Goal: Check status: Check status

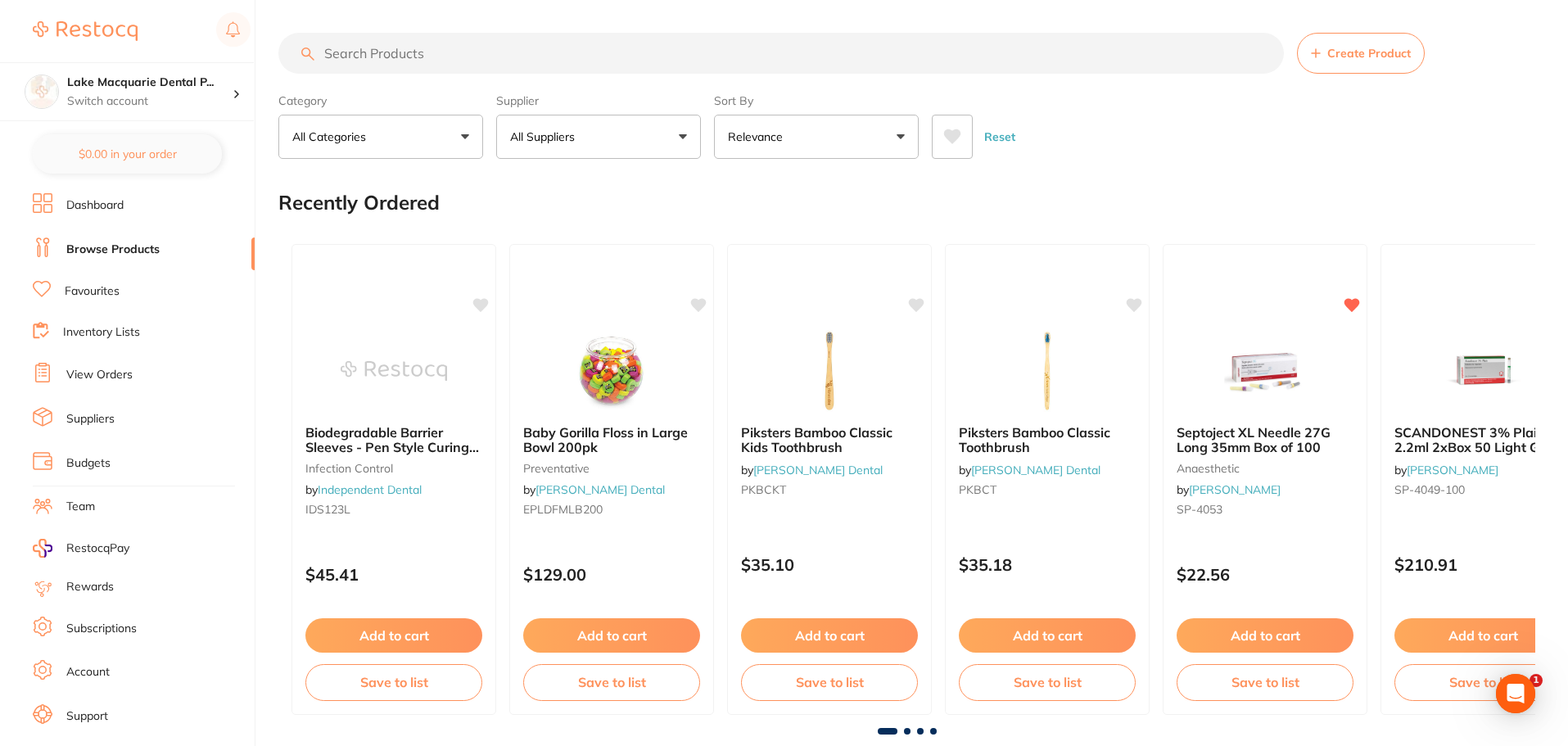
click at [148, 373] on li "View Orders" at bounding box center [144, 375] width 222 height 25
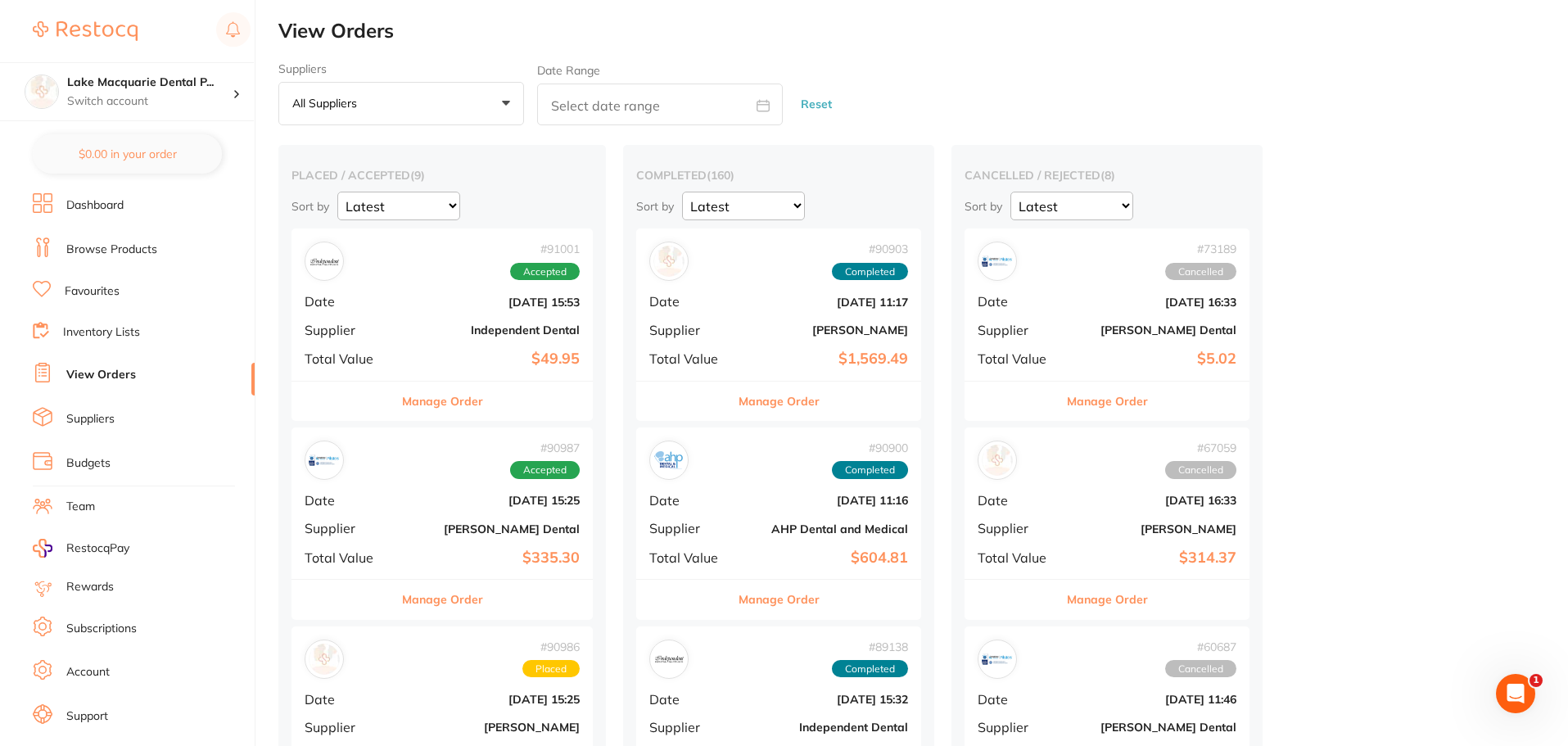
click at [428, 326] on b "Independent Dental" at bounding box center [492, 329] width 175 height 13
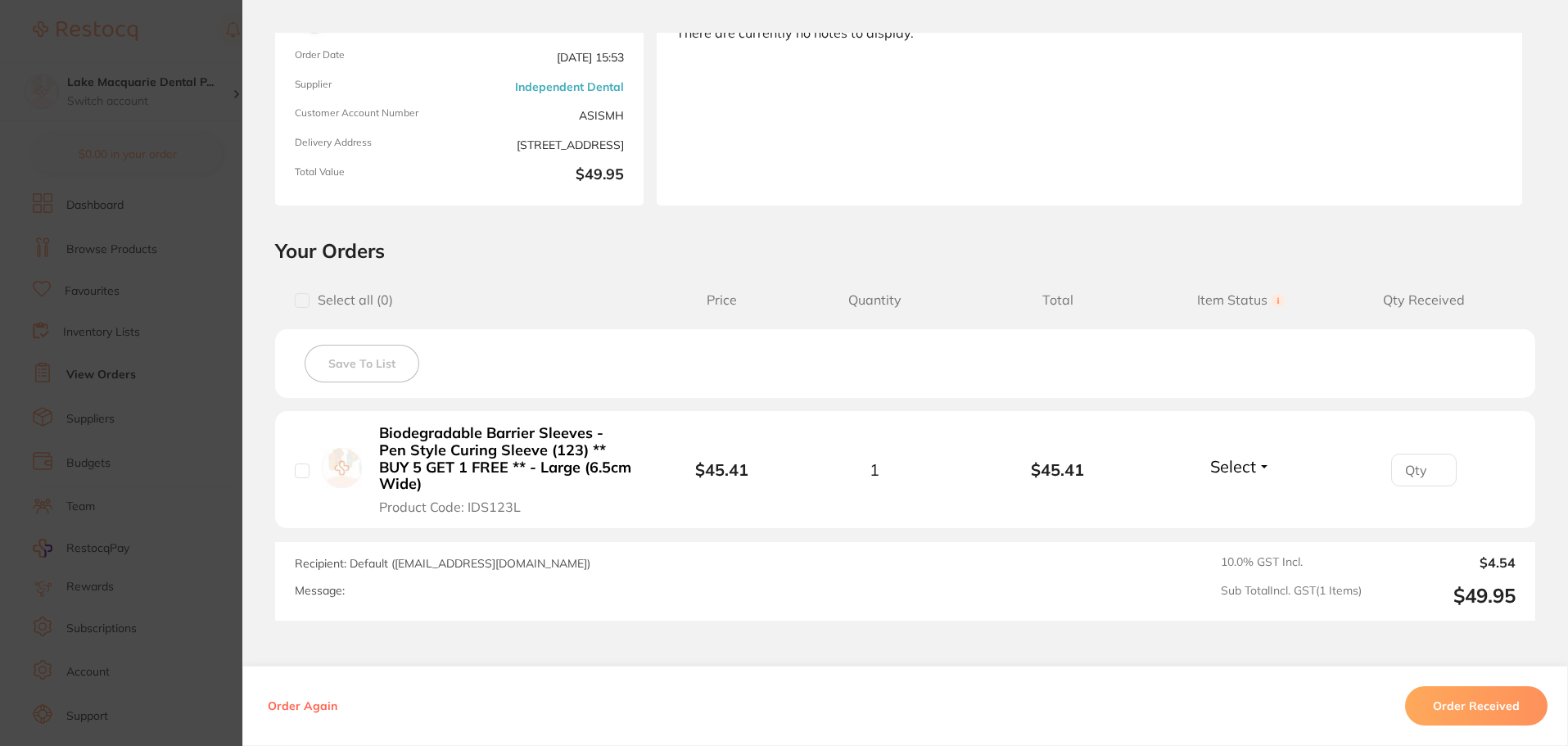
click at [1487, 715] on button "Order Received" at bounding box center [1476, 705] width 143 height 39
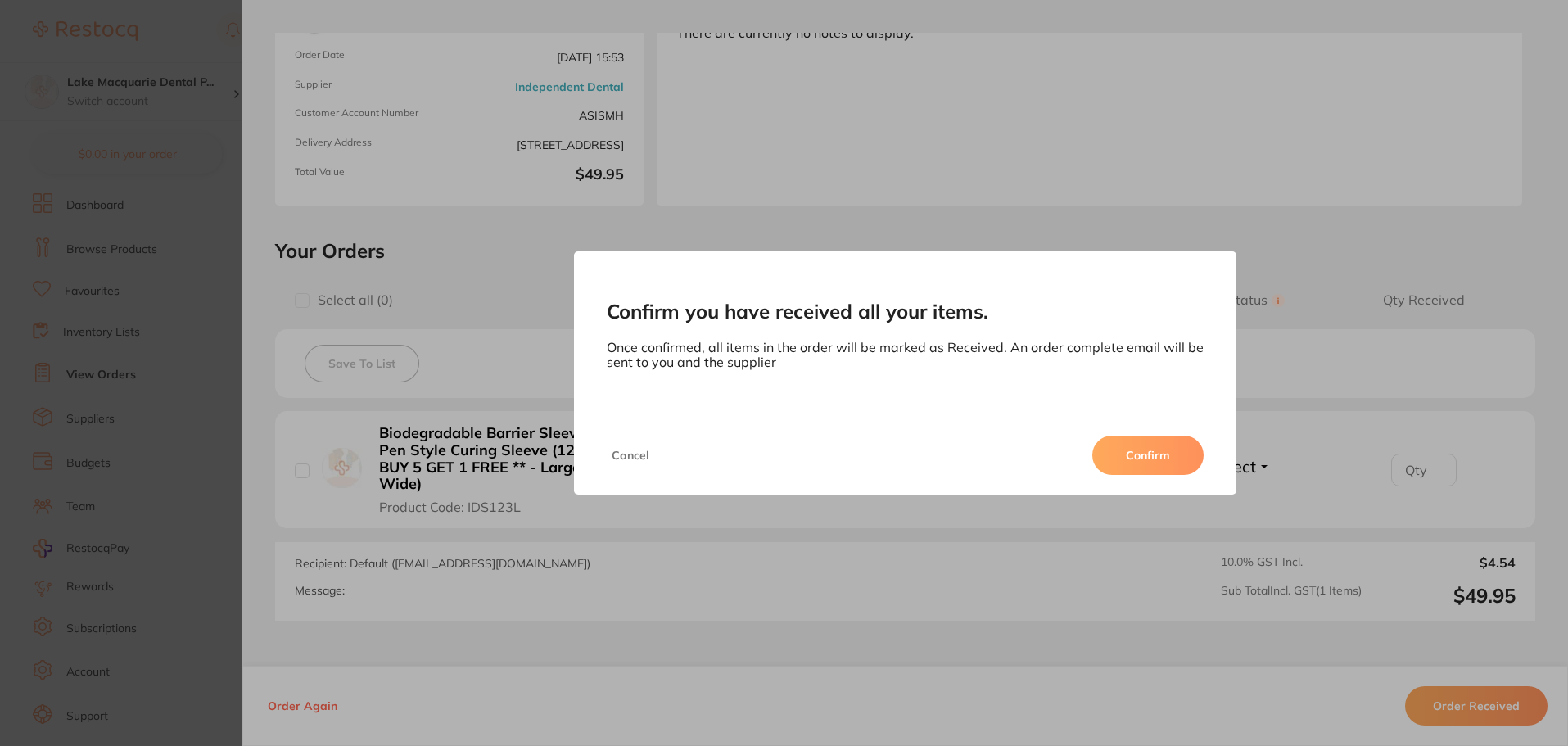
click at [1157, 453] on button "Confirm" at bounding box center [1148, 455] width 111 height 39
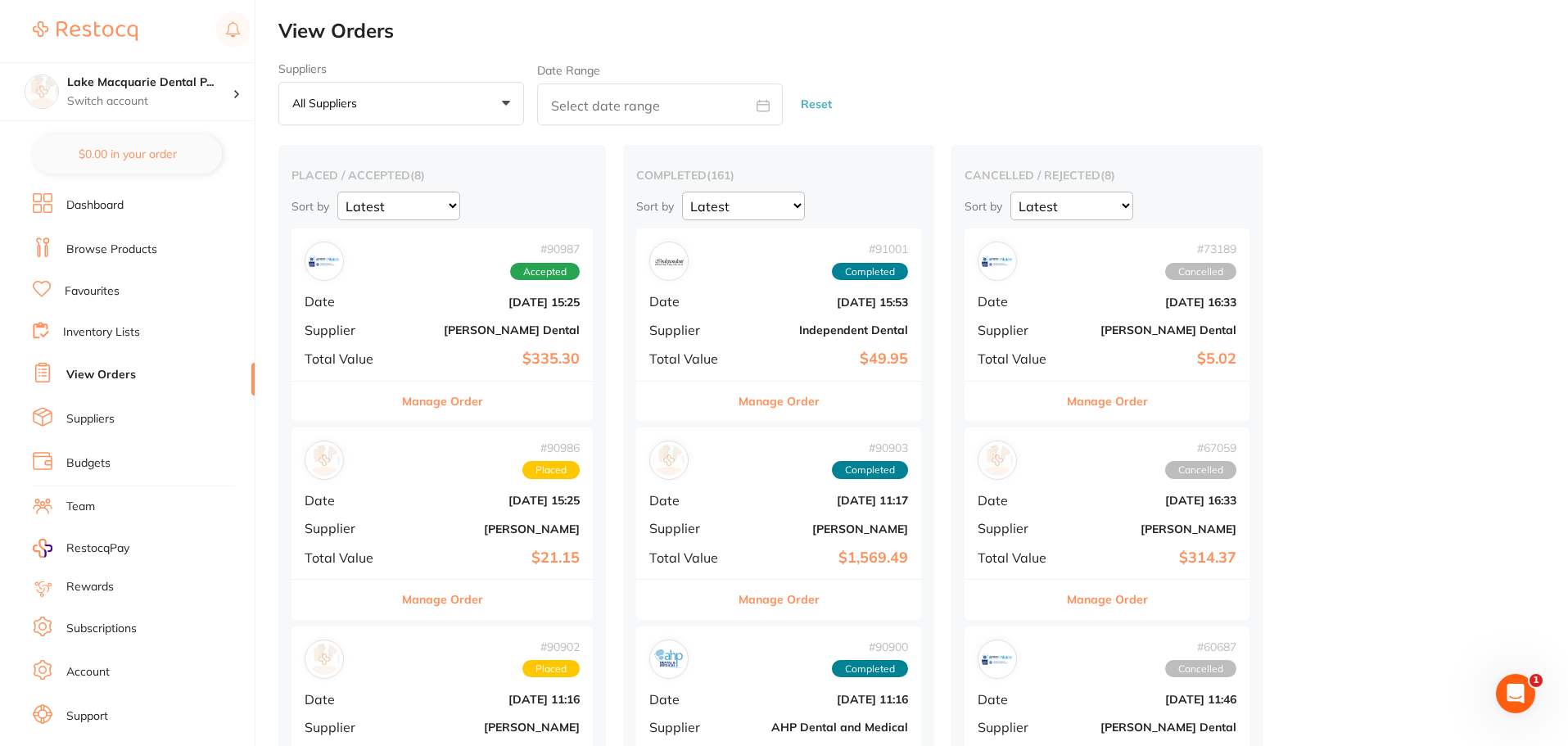
click at [543, 316] on div "# 90987 Accepted Date [DATE] 15:25 Supplier [PERSON_NAME] Dental Total Value $3…" at bounding box center [441, 304] width 301 height 151
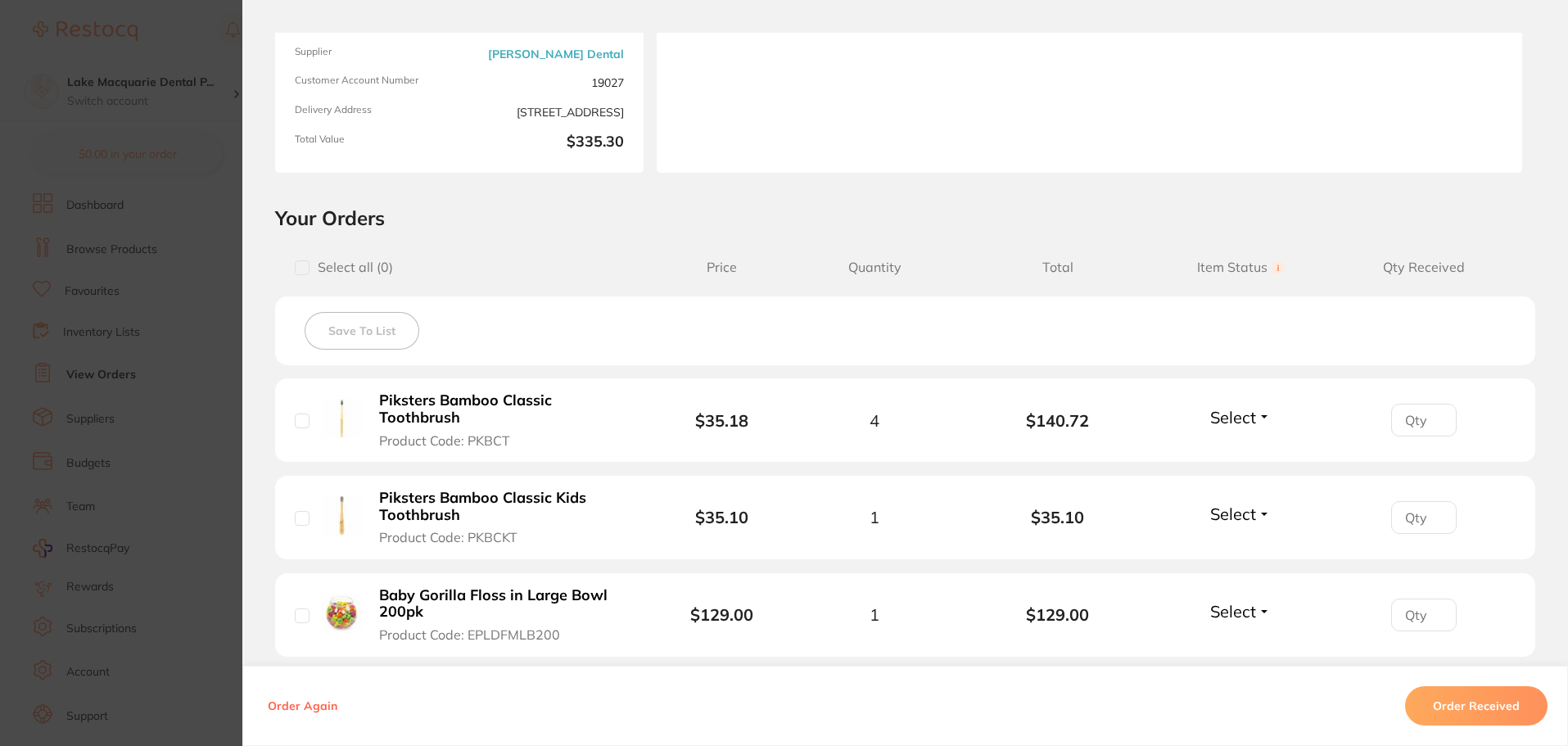
scroll to position [328, 0]
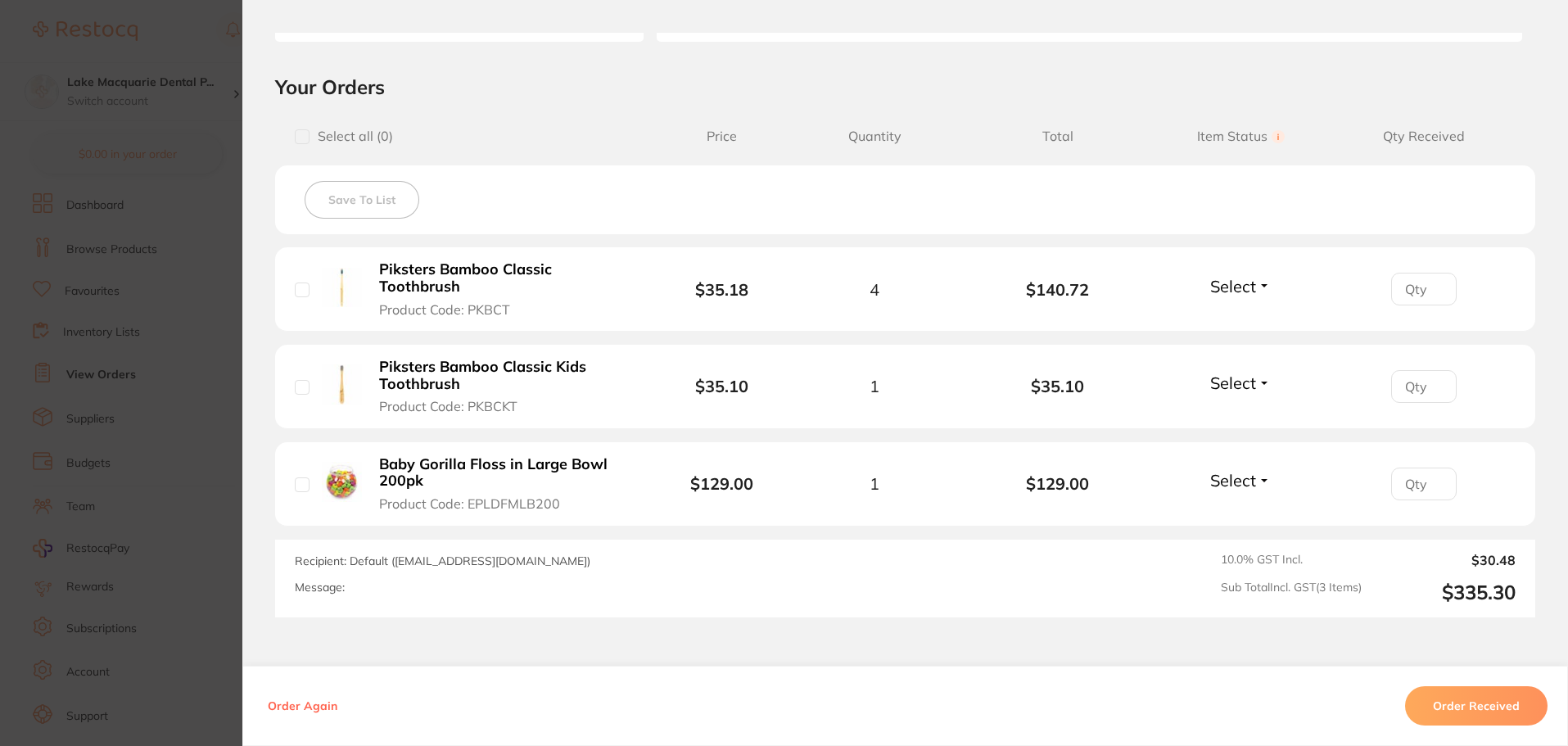
click at [1451, 698] on button "Order Received" at bounding box center [1476, 705] width 143 height 39
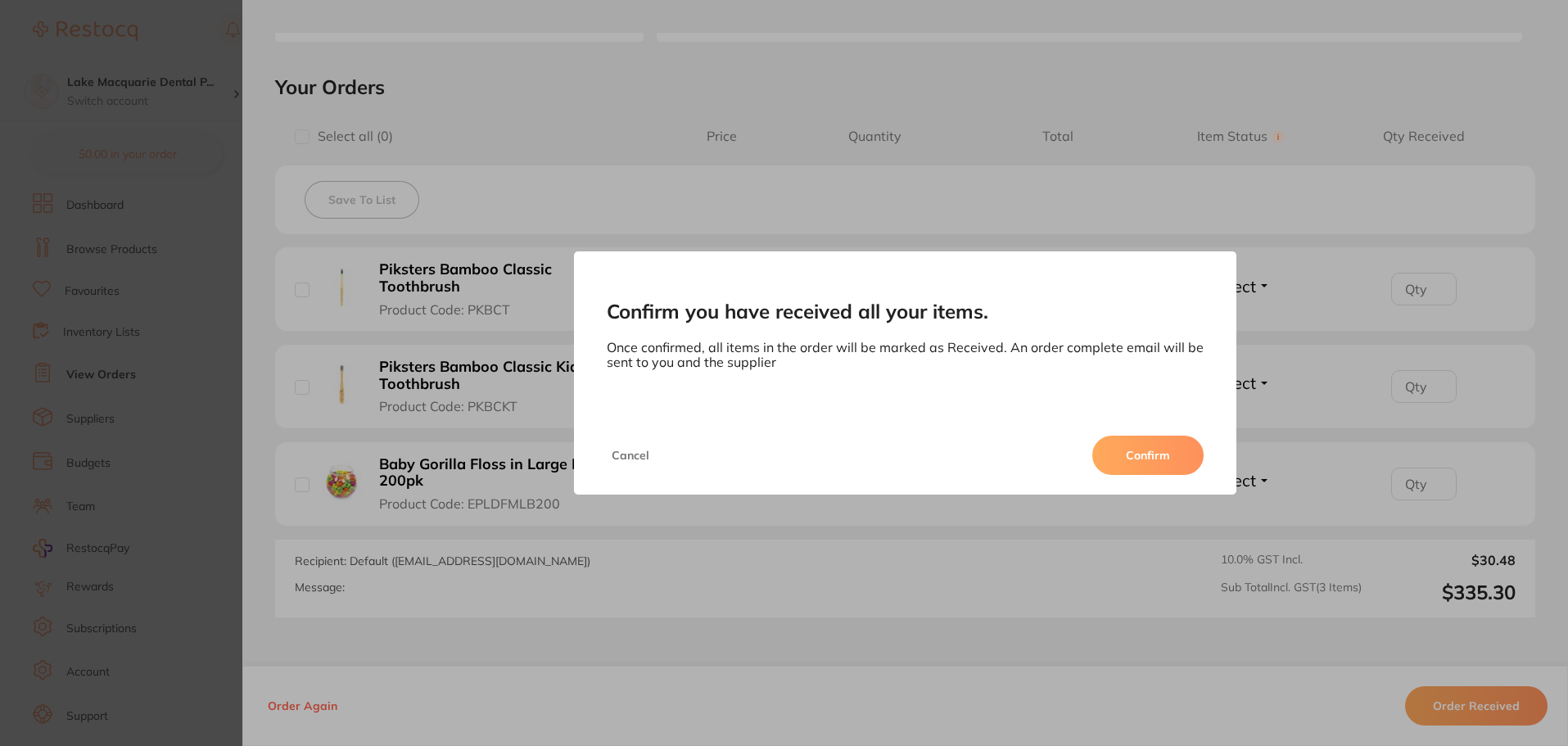
click at [1146, 450] on button "Confirm" at bounding box center [1148, 455] width 111 height 39
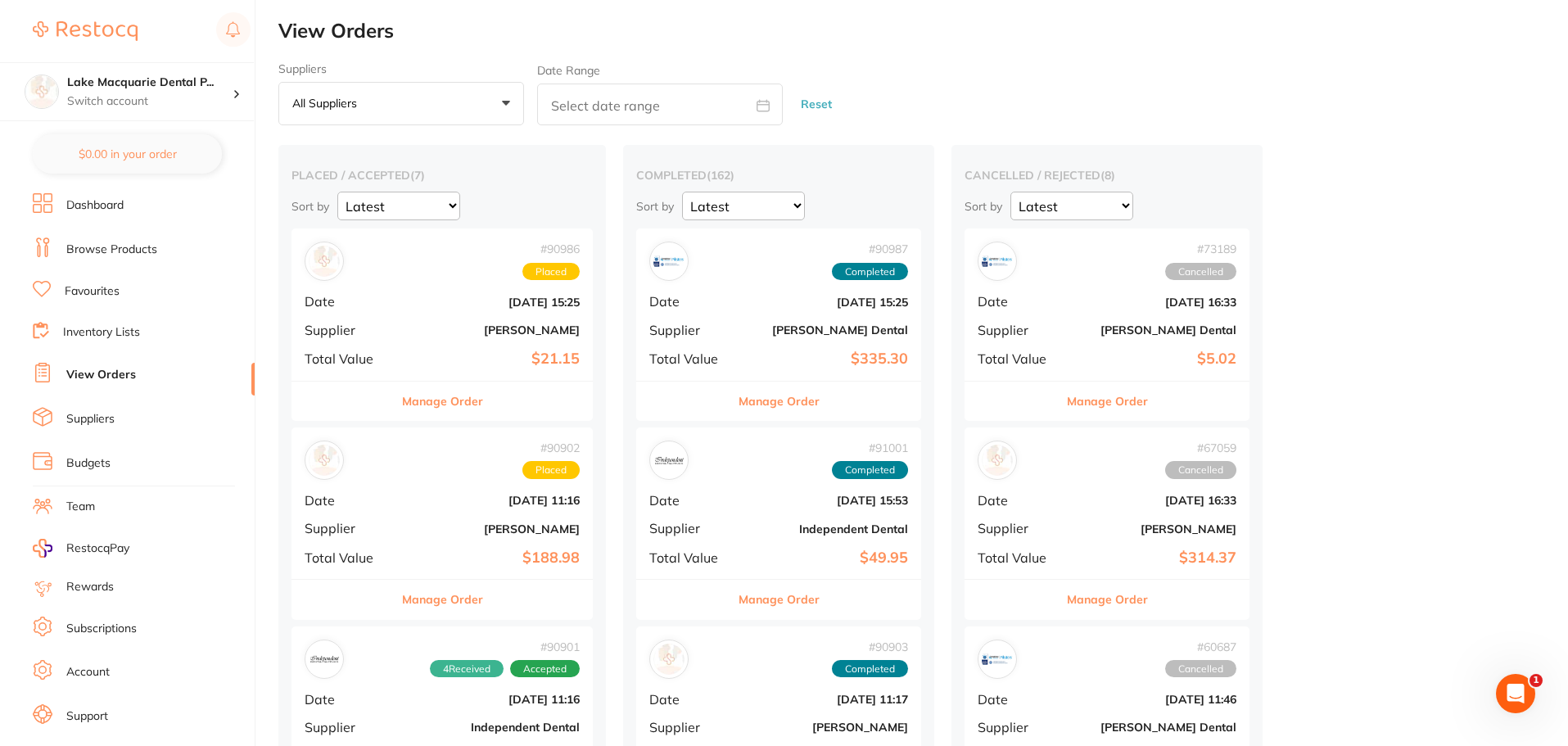
click at [438, 480] on div "# 90902 Placed Date [DATE] 11:16 Supplier [PERSON_NAME] Total Value $188.98" at bounding box center [441, 503] width 301 height 151
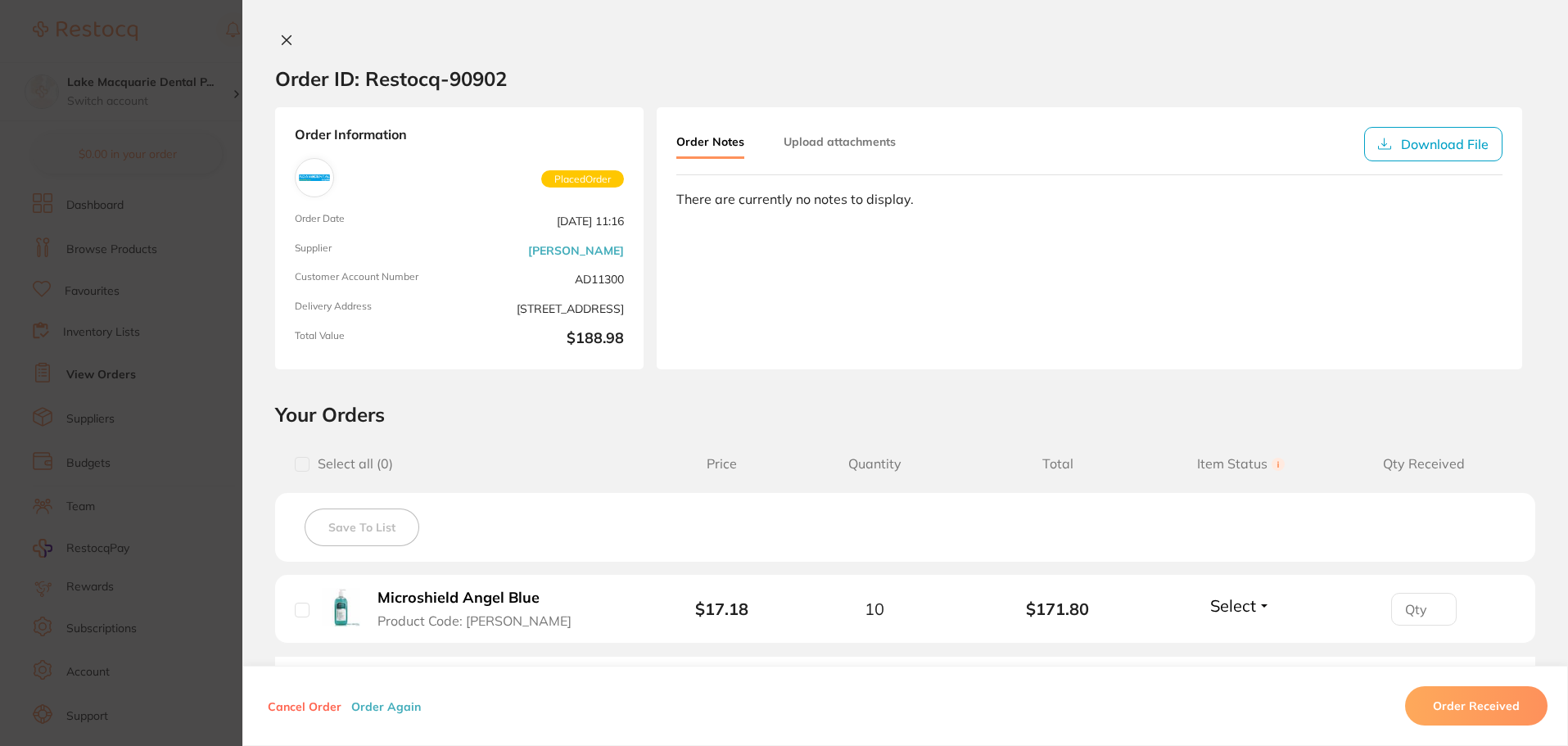
click at [149, 465] on section "Order ID: Restocq- 90902 Order Information Placed Order Order Date [DATE] 11:16…" at bounding box center [784, 373] width 1568 height 746
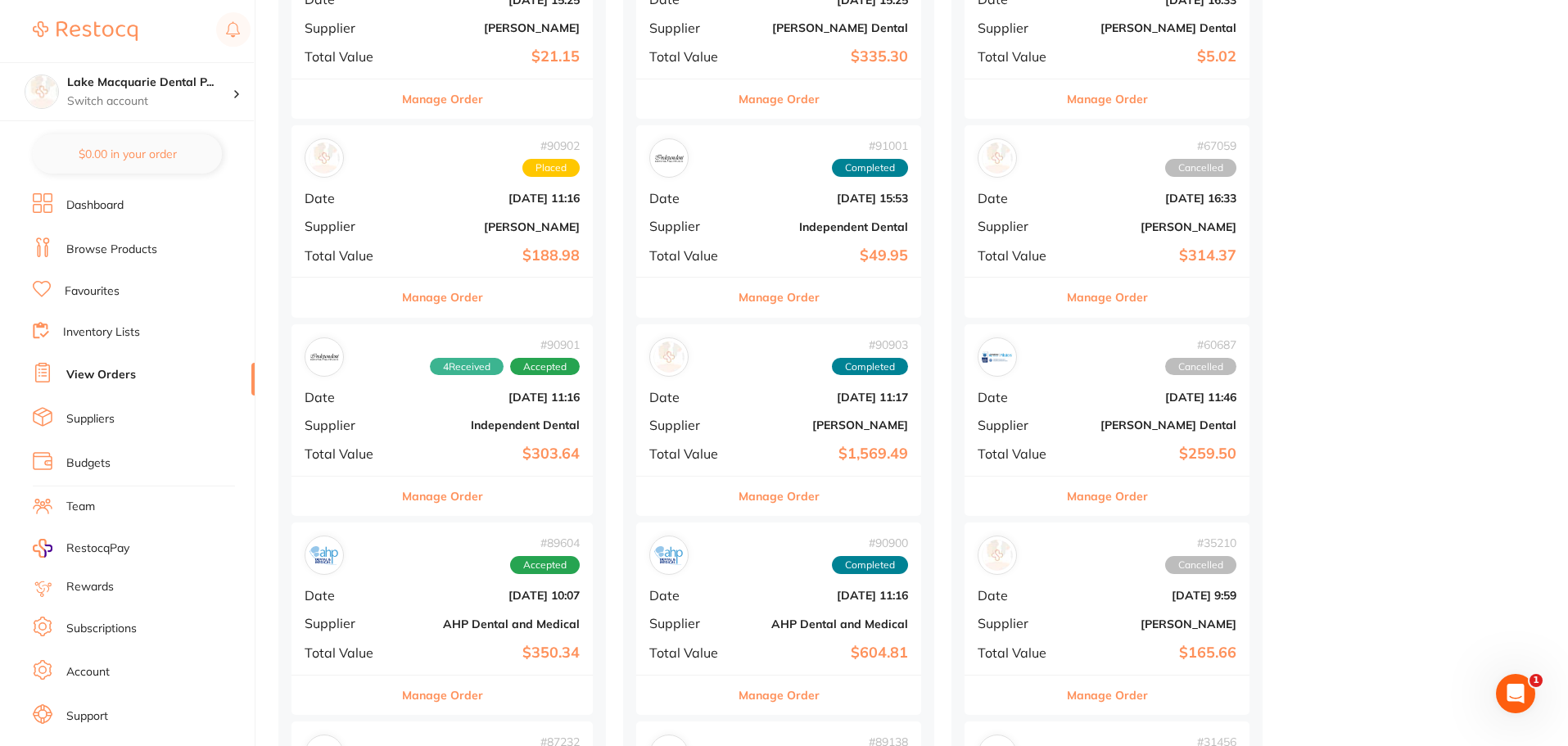
scroll to position [409, 0]
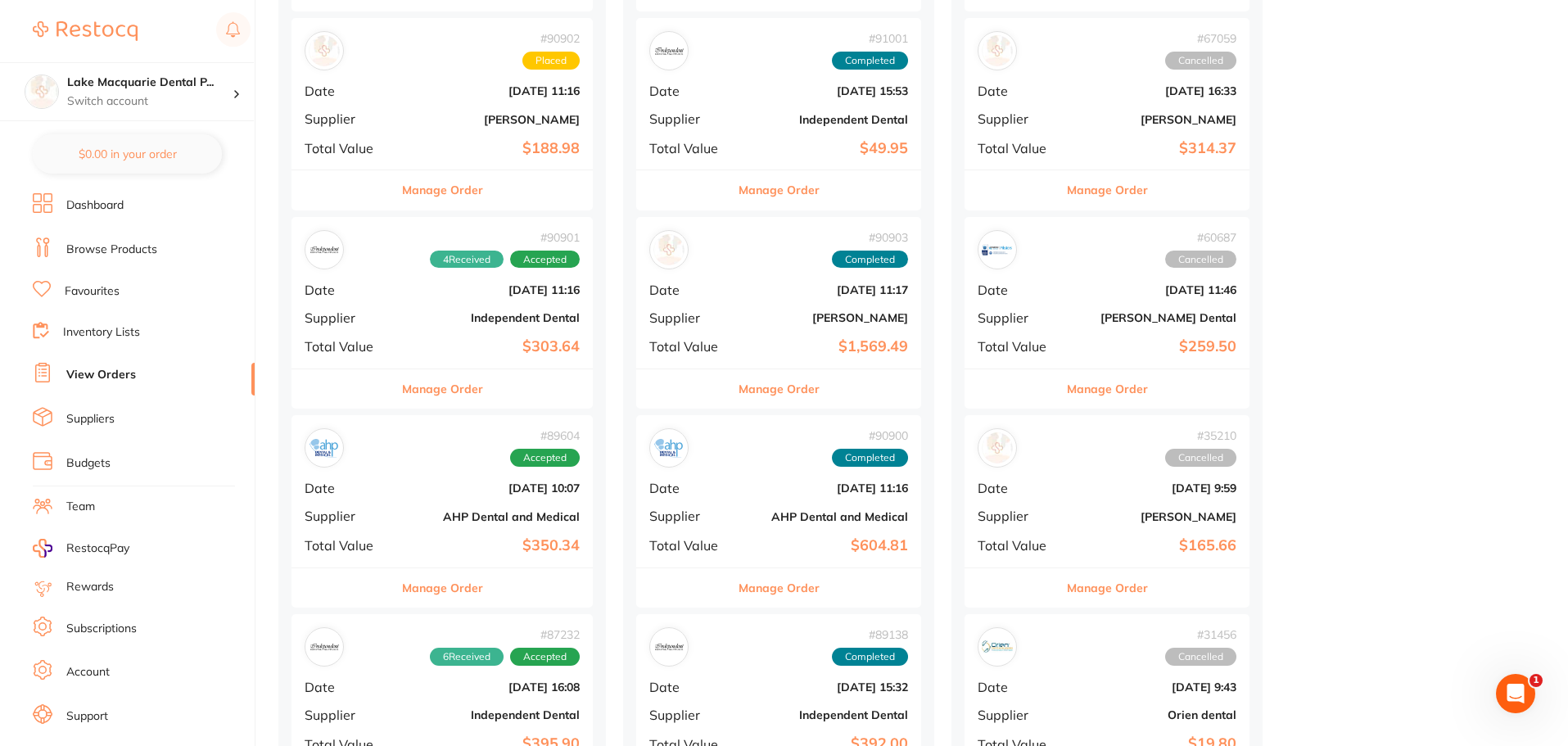
click at [426, 477] on div "# 89604 Accepted Date [DATE] 10:07 Supplier AHP Dental and Medical Total Value …" at bounding box center [441, 490] width 301 height 151
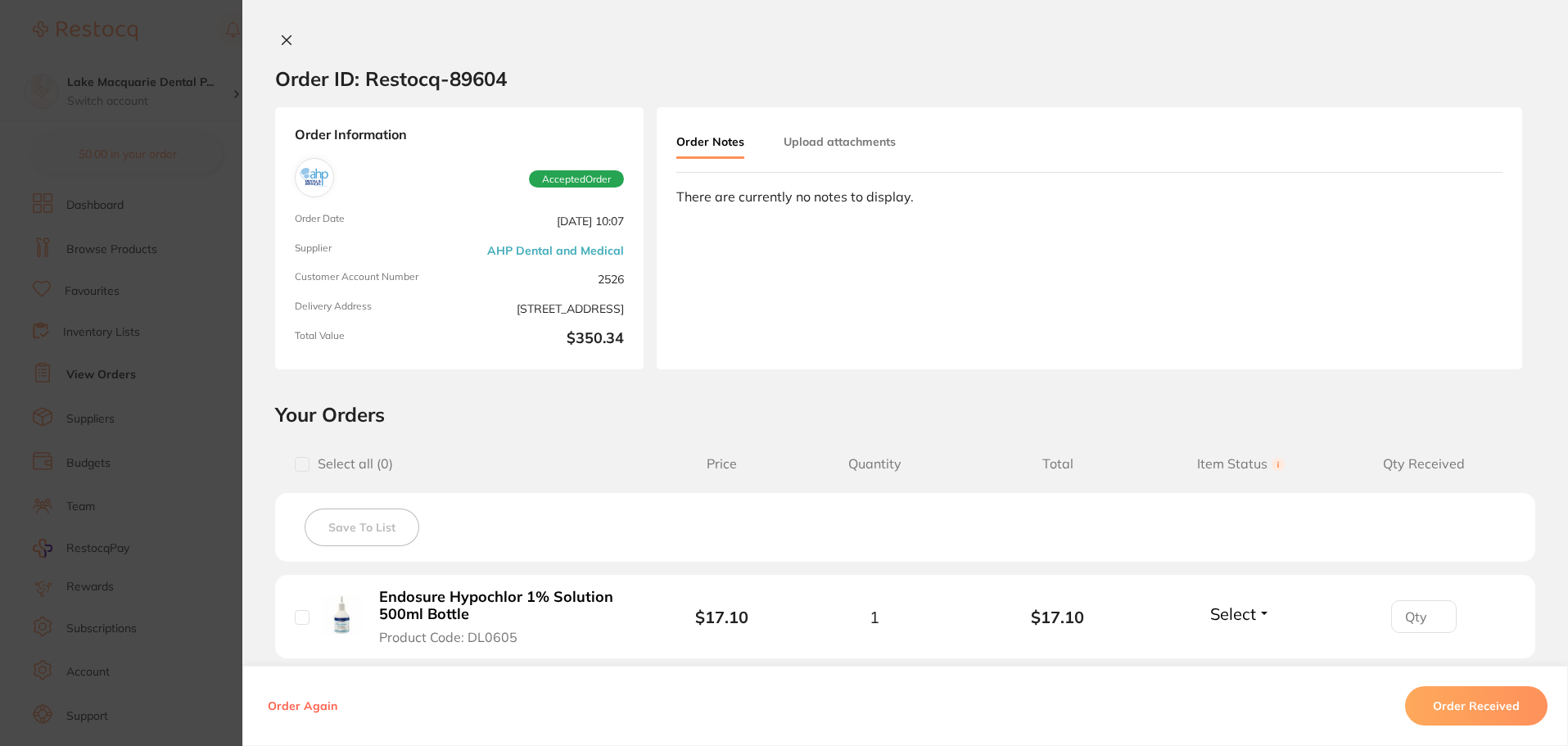
click at [133, 447] on section "Order ID: Restocq- 89604 Order Information Accepted Order Order Date [DATE] 10:…" at bounding box center [784, 373] width 1568 height 746
